Goal: Task Accomplishment & Management: Manage account settings

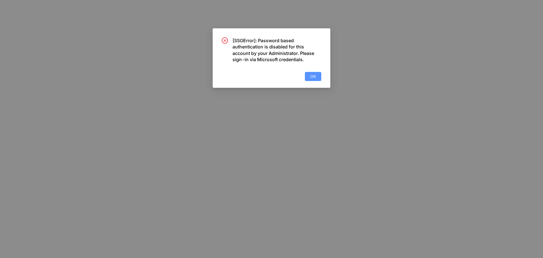
click at [312, 74] on span "OK" at bounding box center [313, 76] width 6 height 6
